Goal: Task Accomplishment & Management: Manage account settings

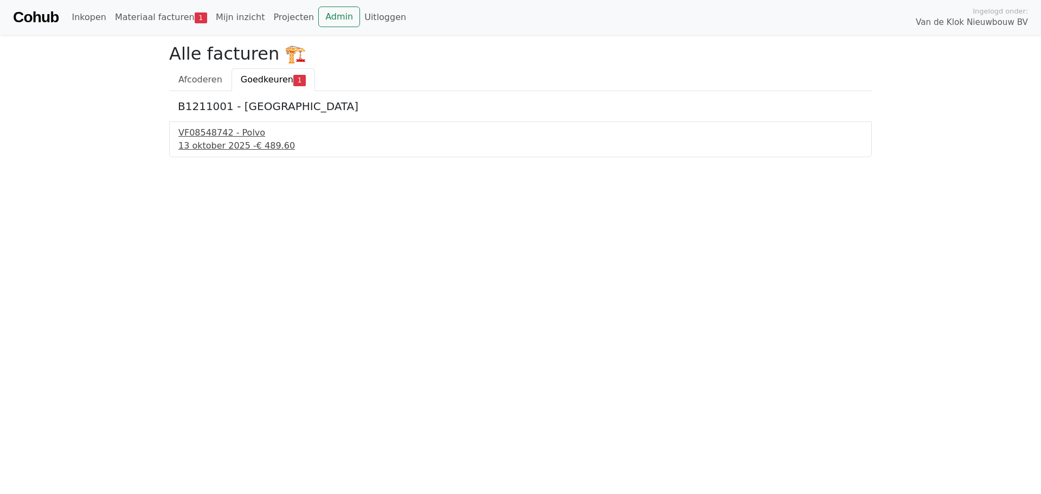
click at [214, 136] on div "VF08548742 - Polvo" at bounding box center [520, 132] width 684 height 13
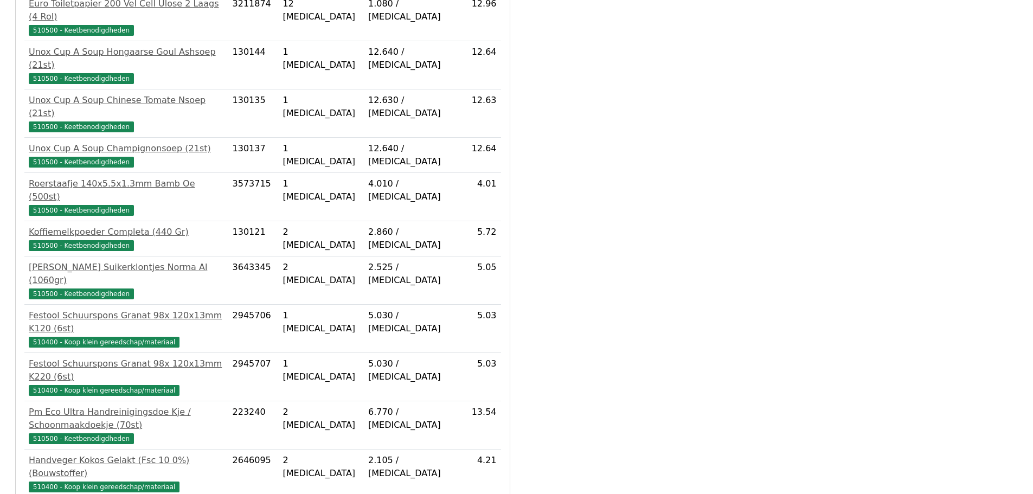
scroll to position [834, 0]
